Goal: Answer question/provide support: Share knowledge or assist other users

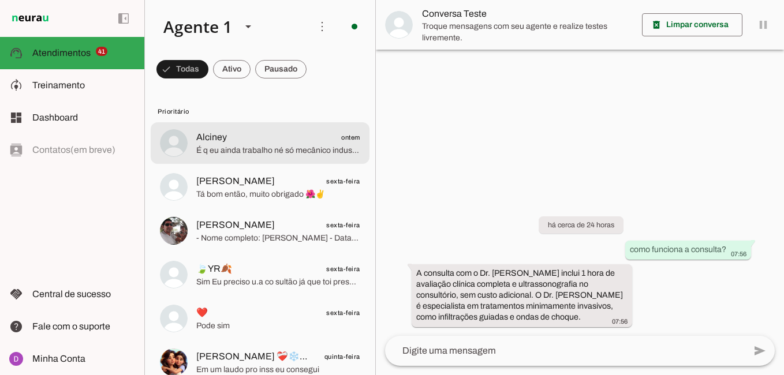
click at [245, 138] on span "Alciney ontem" at bounding box center [278, 137] width 164 height 14
